Goal: Check status

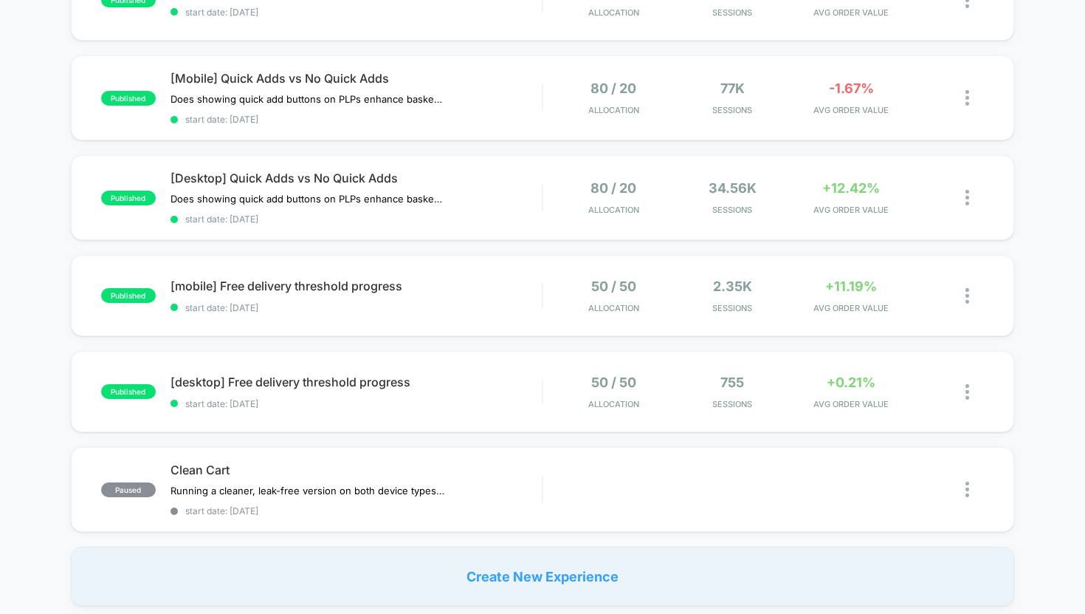
scroll to position [219, 0]
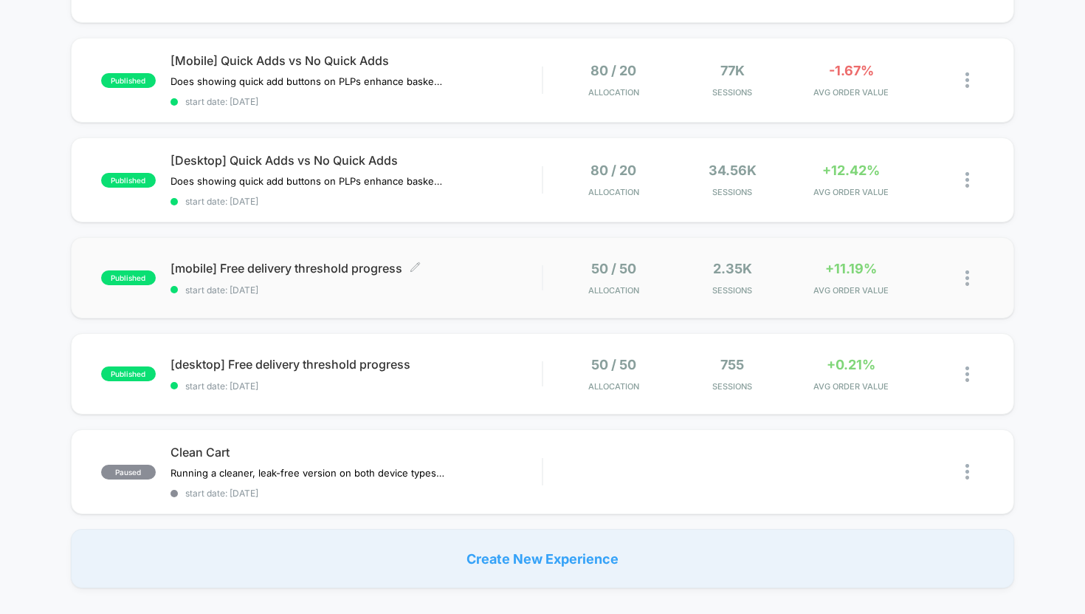
click at [401, 286] on span "start date: [DATE]" at bounding box center [357, 289] width 372 height 11
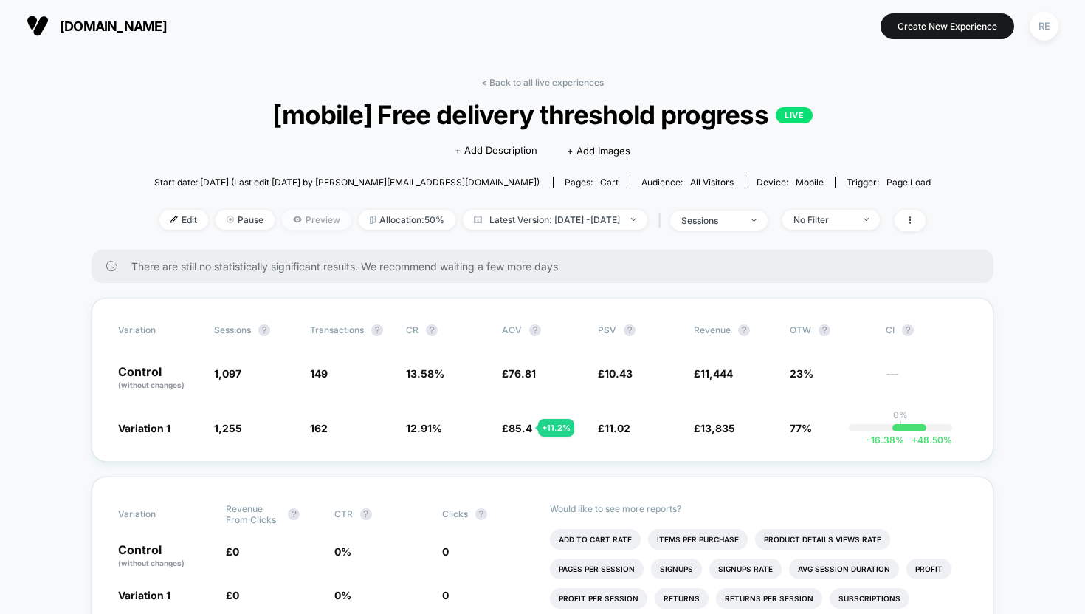
click at [297, 222] on span "Preview" at bounding box center [316, 220] width 69 height 20
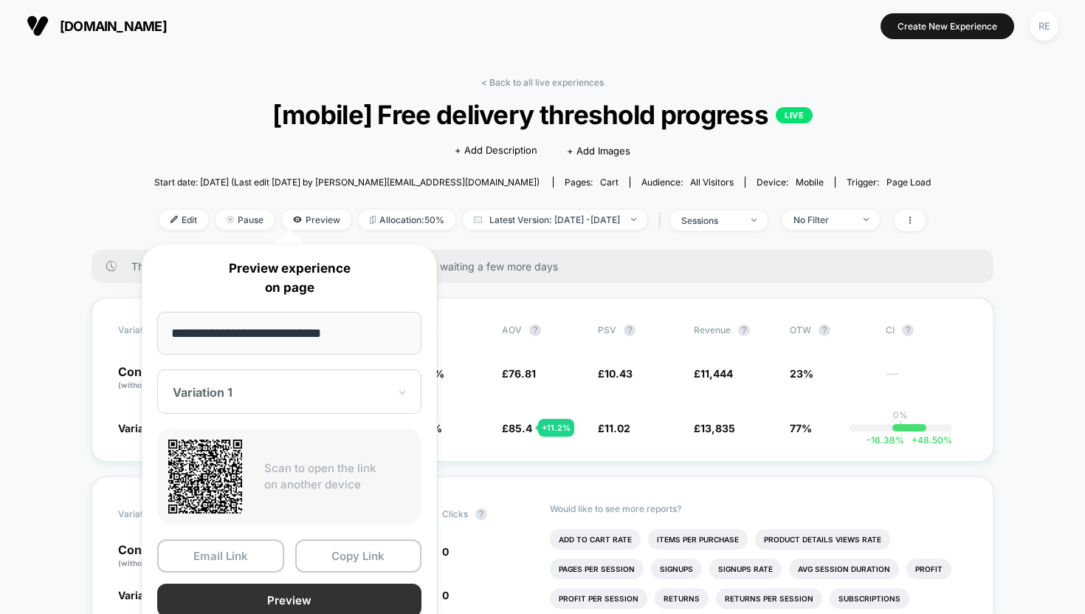
click at [305, 596] on button "Preview" at bounding box center [289, 599] width 264 height 33
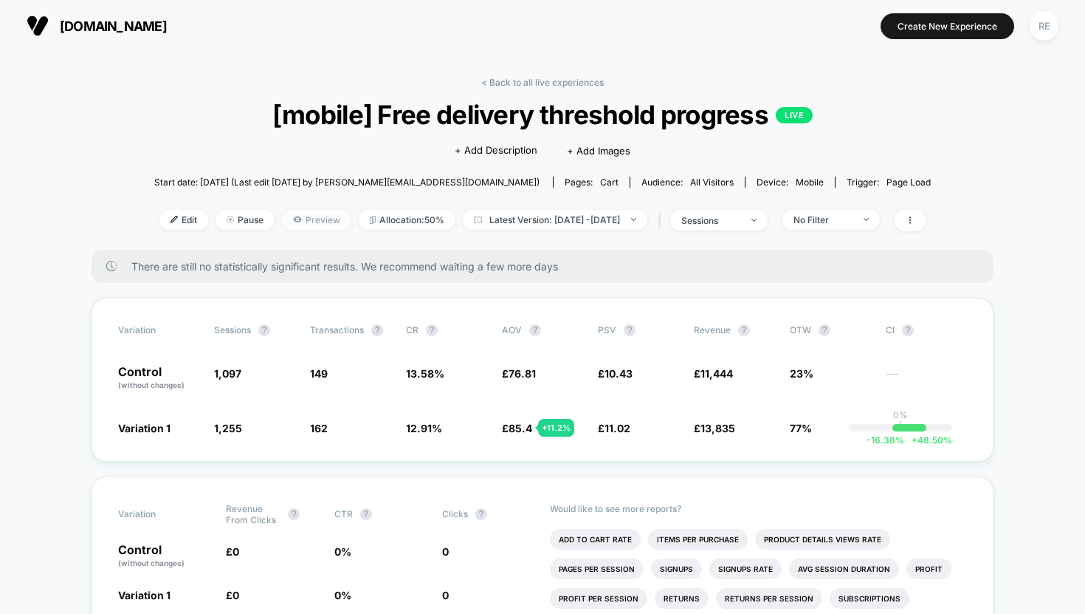
click at [294, 220] on span "Preview" at bounding box center [316, 220] width 69 height 20
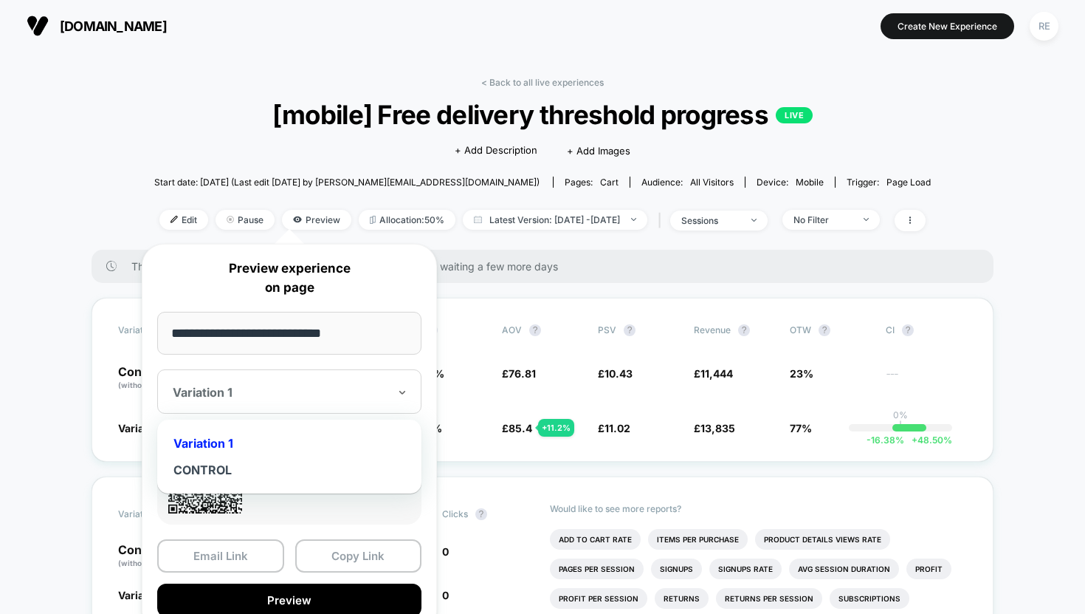
click at [345, 392] on div at bounding box center [281, 392] width 216 height 15
click at [270, 470] on div "CONTROL" at bounding box center [290, 469] width 250 height 27
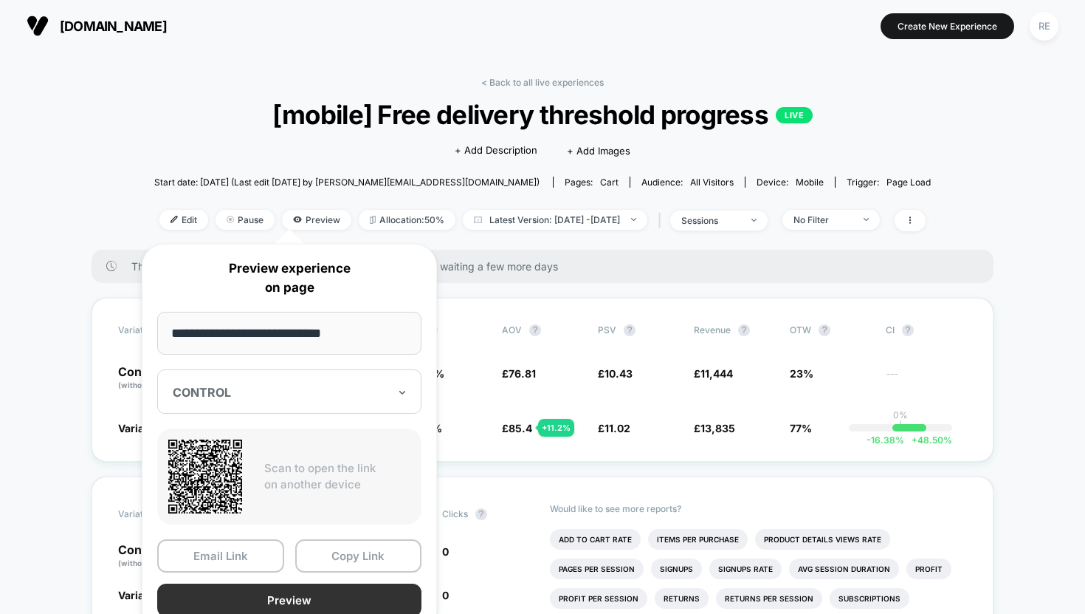
click at [292, 601] on button "Preview" at bounding box center [289, 599] width 264 height 33
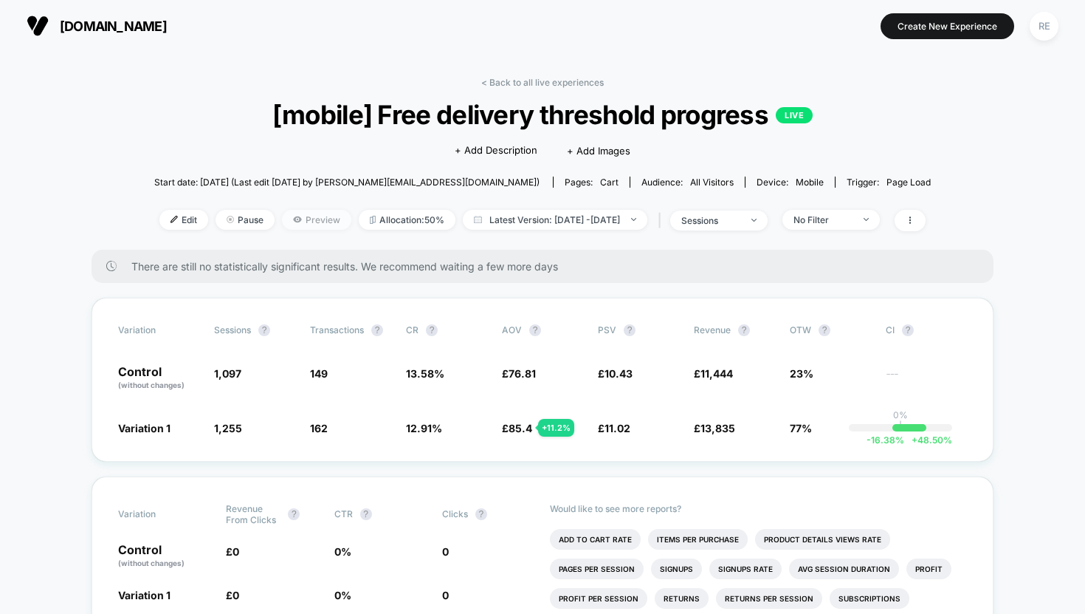
click at [303, 220] on span "Preview" at bounding box center [316, 220] width 69 height 20
